Goal: Information Seeking & Learning: Understand process/instructions

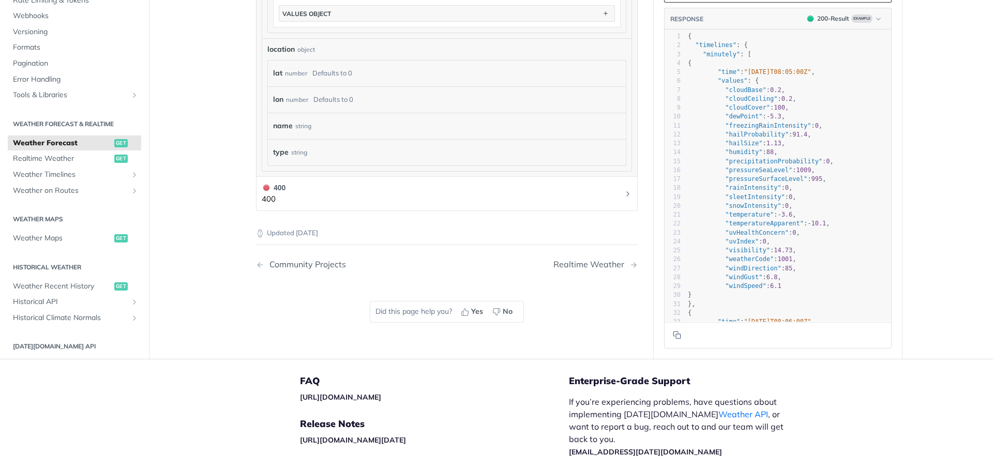
scroll to position [724, 0]
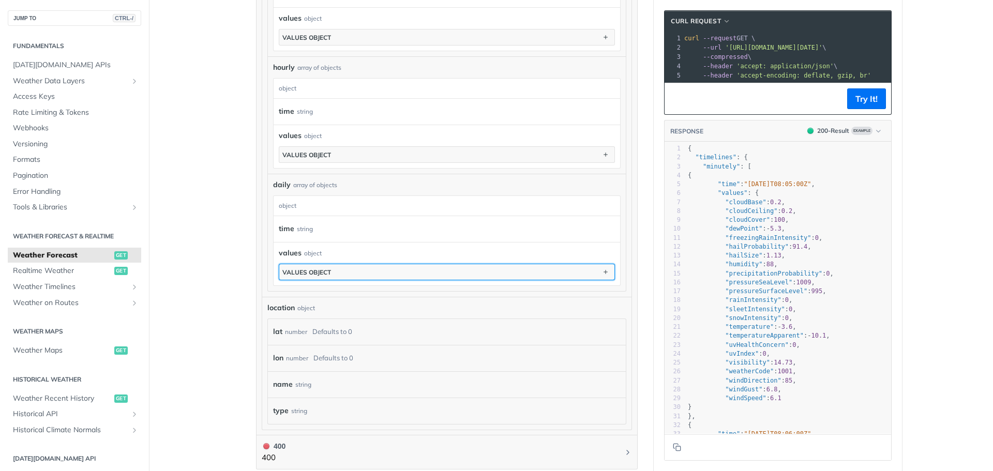
click at [305, 268] on div "values object" at bounding box center [306, 272] width 49 height 8
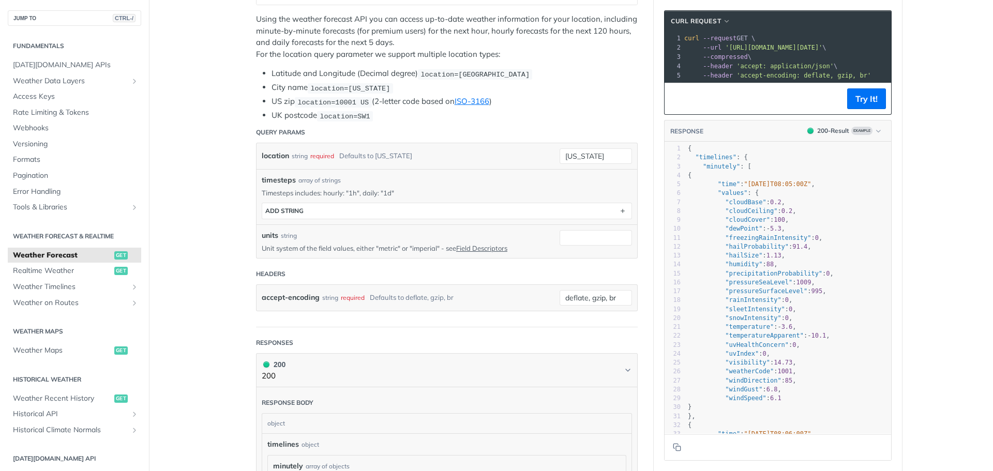
scroll to position [207, 0]
drag, startPoint x: 315, startPoint y: 247, endPoint x: 350, endPoint y: 248, distance: 35.2
click at [345, 247] on p "Unit system of the field values, either "metric" or "imperial" - see Field Desc…" at bounding box center [403, 249] width 282 height 9
click at [352, 248] on p "Unit system of the field values, either "metric" or "imperial" - see Field Desc…" at bounding box center [403, 249] width 282 height 9
click at [472, 250] on link "Field Descriptors" at bounding box center [481, 249] width 51 height 8
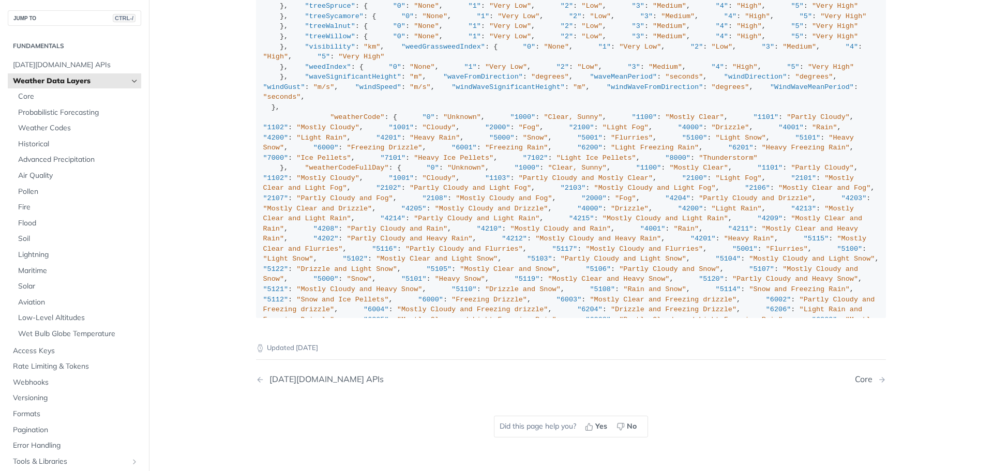
scroll to position [414, 0]
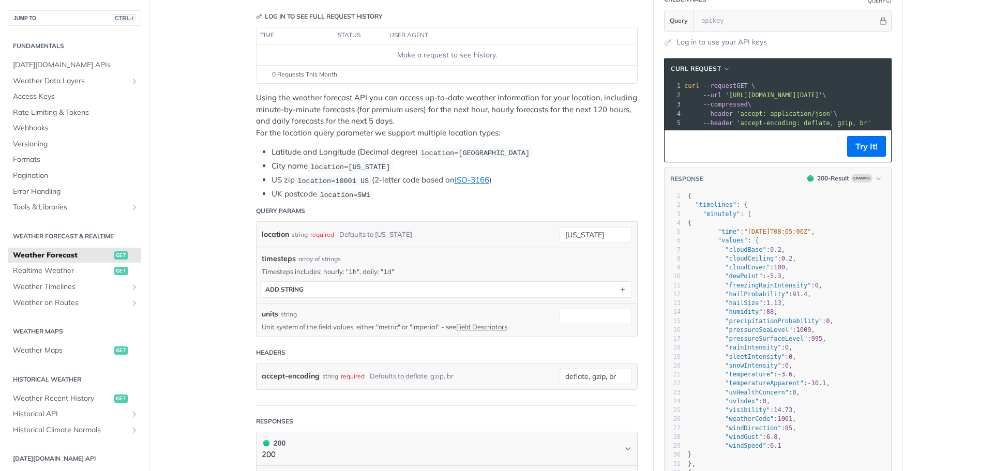
scroll to position [155, 0]
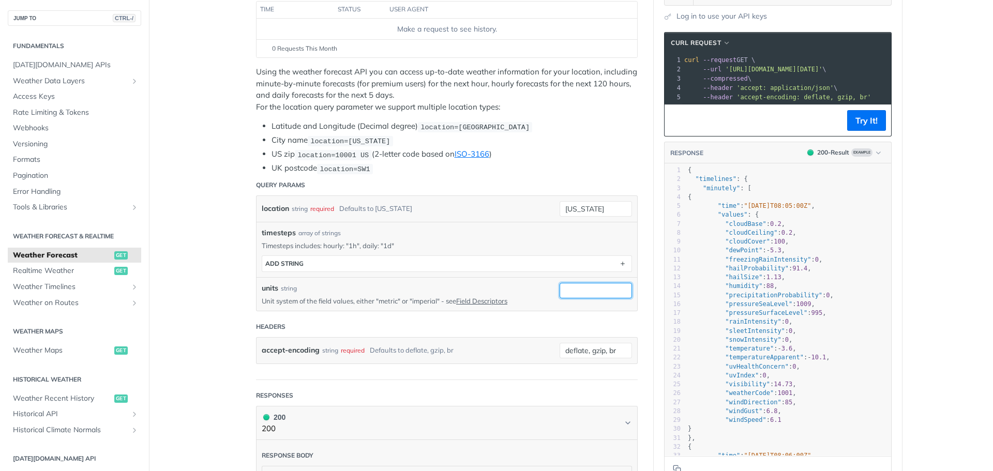
click at [580, 290] on input "units" at bounding box center [595, 291] width 72 height 16
click at [363, 317] on header "Headers" at bounding box center [446, 326] width 381 height 21
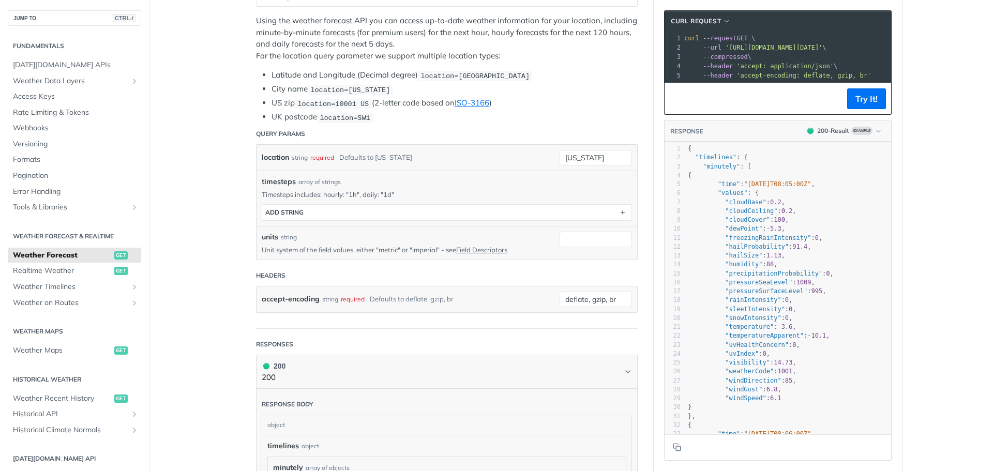
scroll to position [207, 0]
drag, startPoint x: 286, startPoint y: 249, endPoint x: 380, endPoint y: 252, distance: 93.6
click at [377, 251] on p "Unit system of the field values, either "metric" or "imperial" - see Field Desc…" at bounding box center [403, 249] width 282 height 9
click at [380, 252] on p "Unit system of the field values, either "metric" or "imperial" - see Field Desc…" at bounding box center [403, 249] width 282 height 9
drag, startPoint x: 424, startPoint y: 248, endPoint x: 343, endPoint y: 246, distance: 81.7
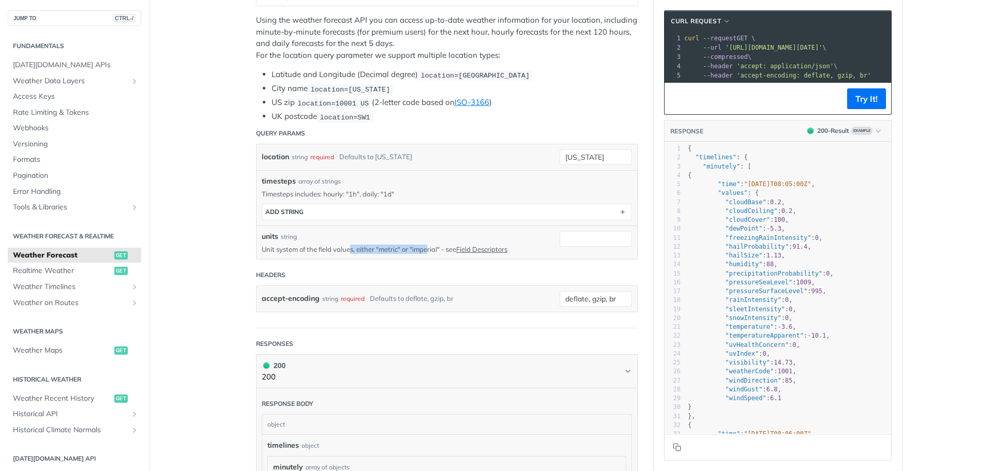
click at [345, 247] on p "Unit system of the field values, either "metric" or "imperial" - see Field Desc…" at bounding box center [403, 249] width 282 height 9
click at [340, 246] on p "Unit system of the field values, either "metric" or "imperial" - see Field Desc…" at bounding box center [403, 249] width 282 height 9
